Goal: Task Accomplishment & Management: Manage account settings

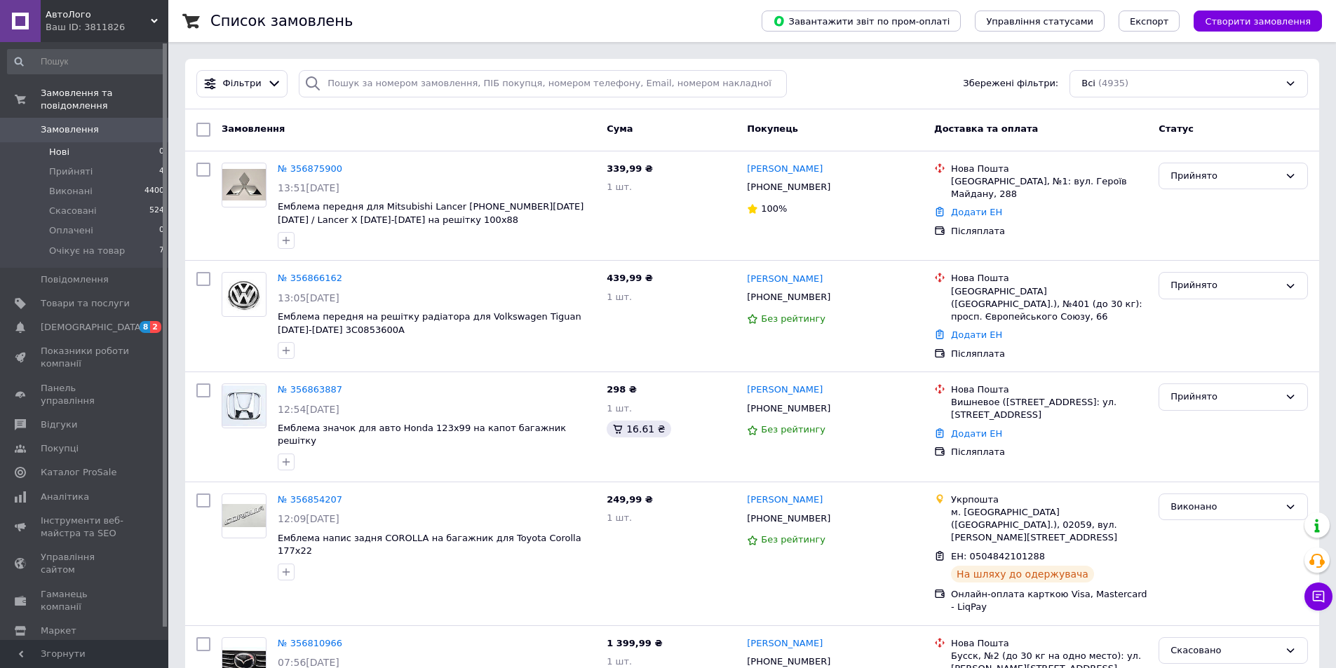
click at [72, 143] on li "Нові 0" at bounding box center [86, 152] width 172 height 20
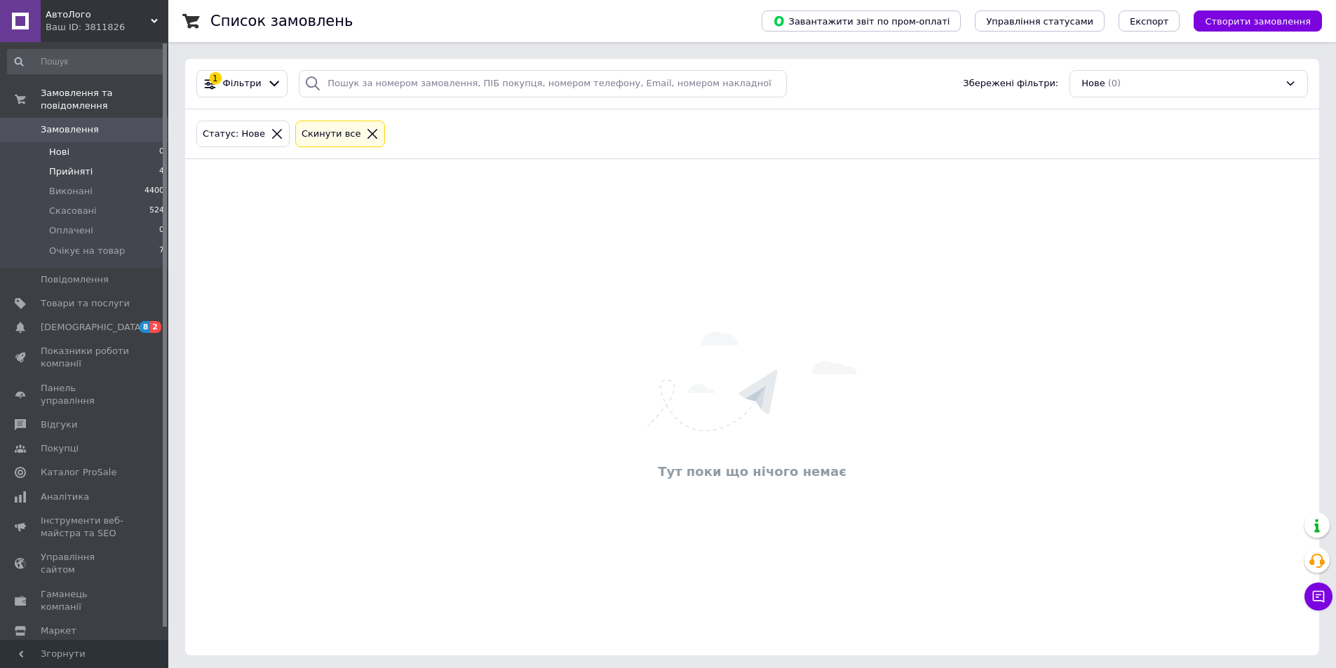
click at [81, 165] on span "Прийняті" at bounding box center [70, 171] width 43 height 13
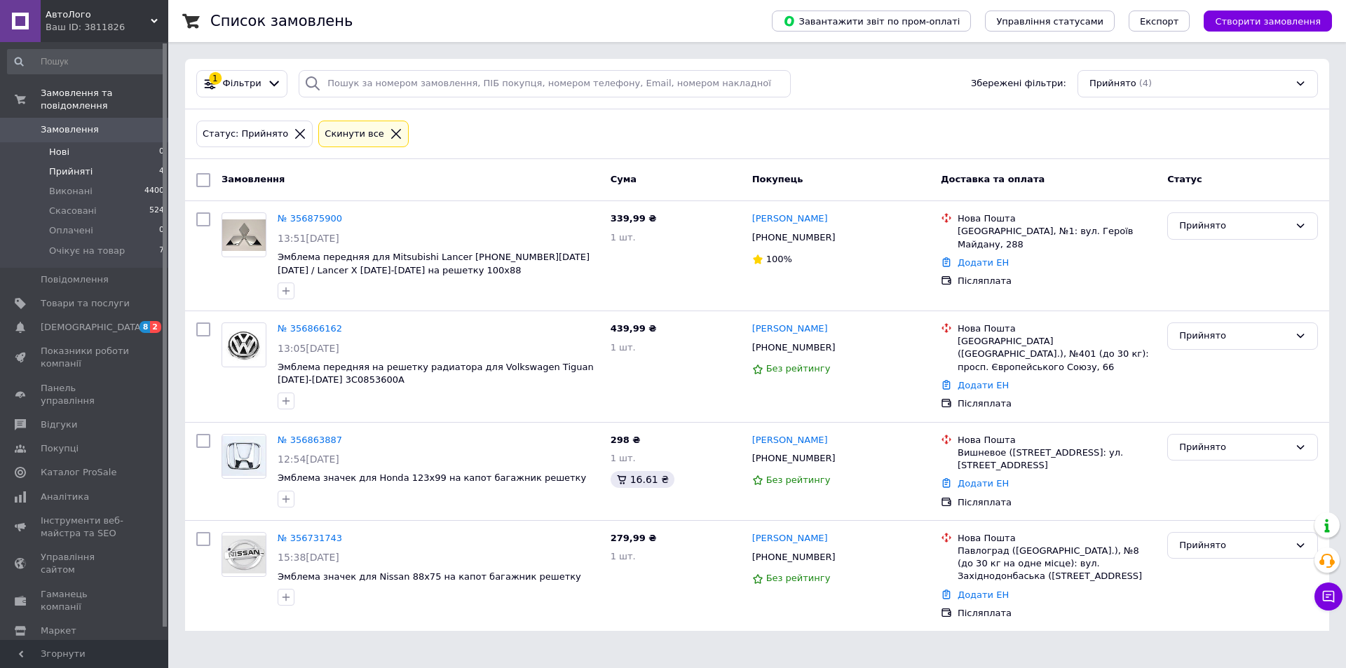
click at [66, 146] on span "Нові" at bounding box center [59, 152] width 20 height 13
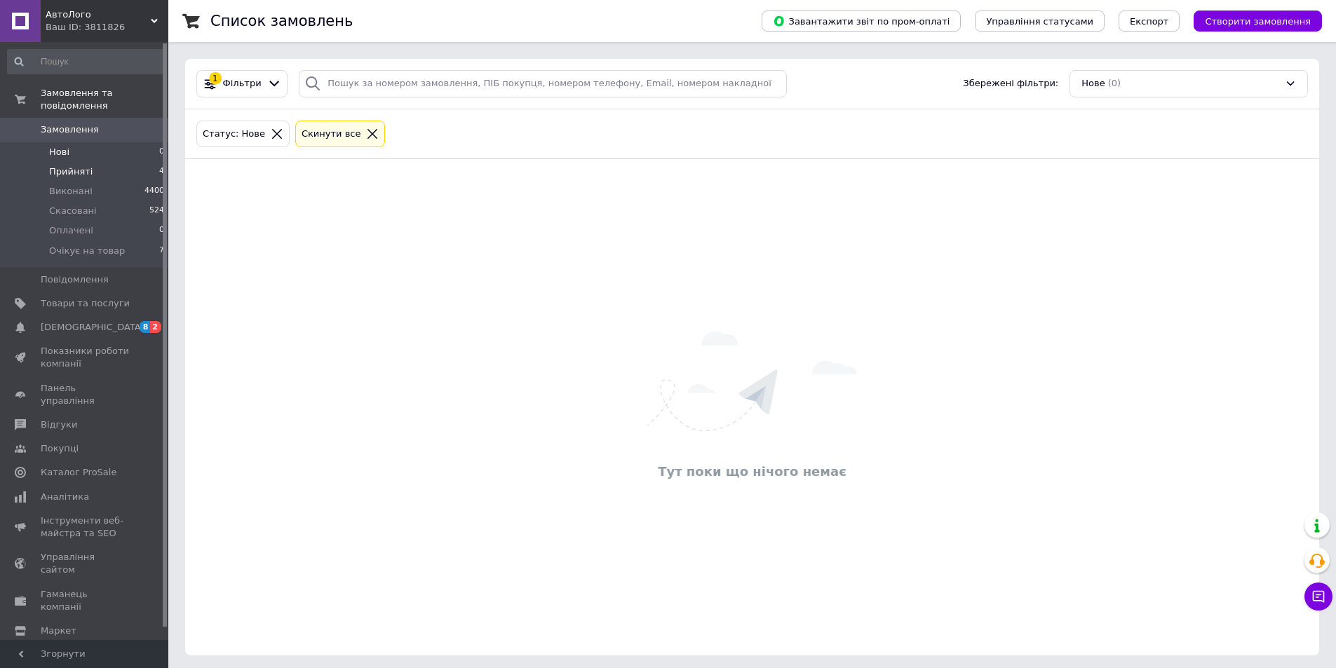
click at [87, 167] on li "Прийняті 4" at bounding box center [86, 172] width 172 height 20
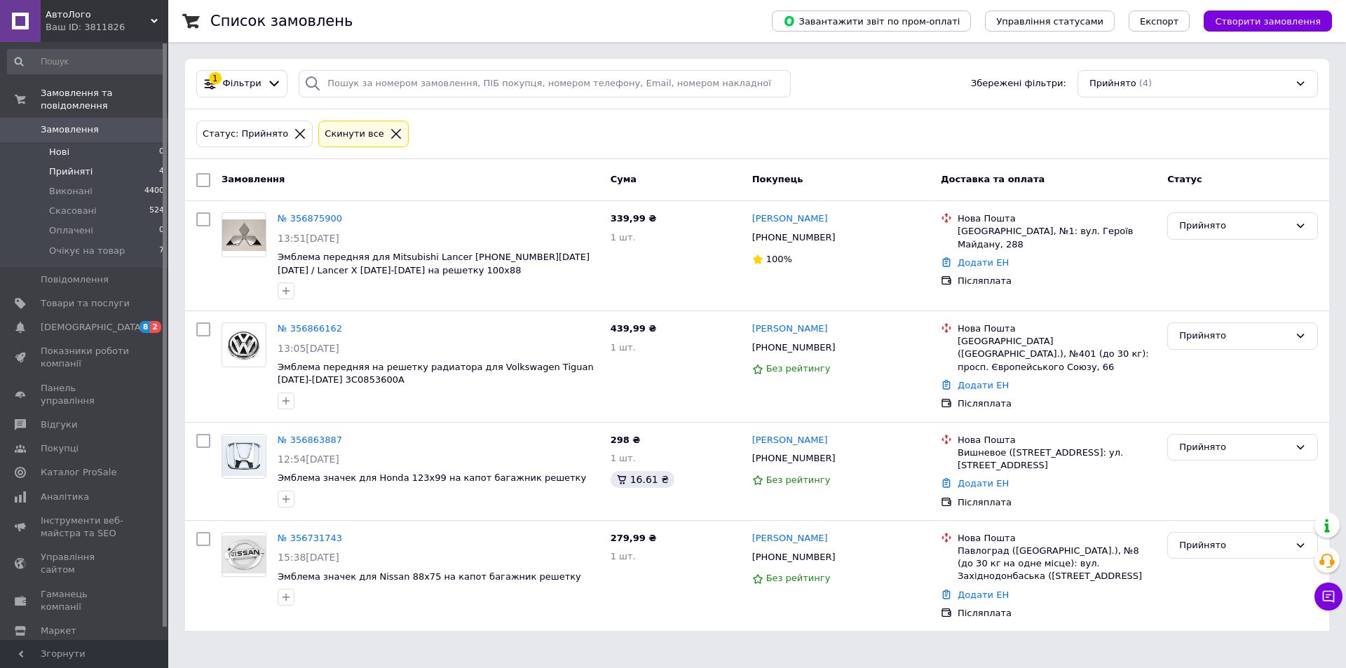
click at [80, 144] on li "Нові 0" at bounding box center [86, 152] width 172 height 20
